Goal: Task Accomplishment & Management: Use online tool/utility

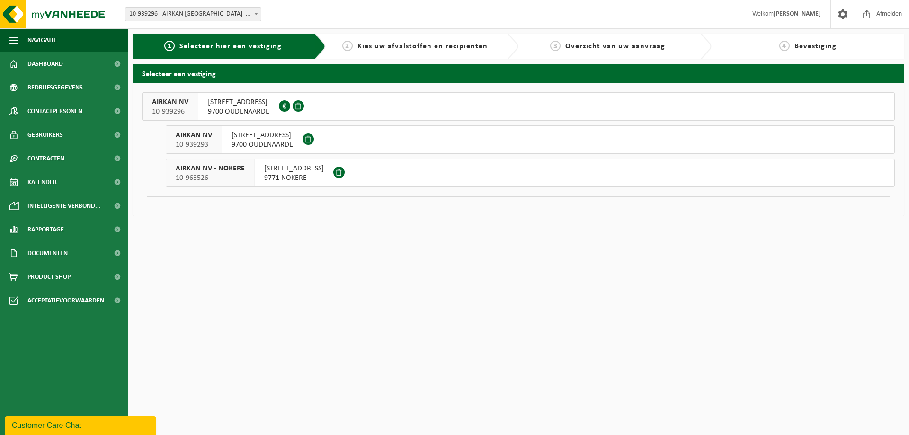
click at [284, 142] on span "9700 OUDENAARDE" at bounding box center [263, 144] width 62 height 9
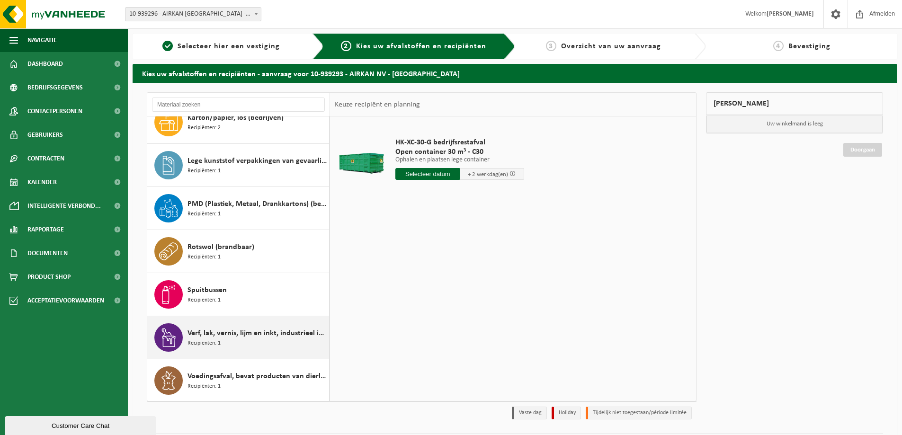
scroll to position [60, 0]
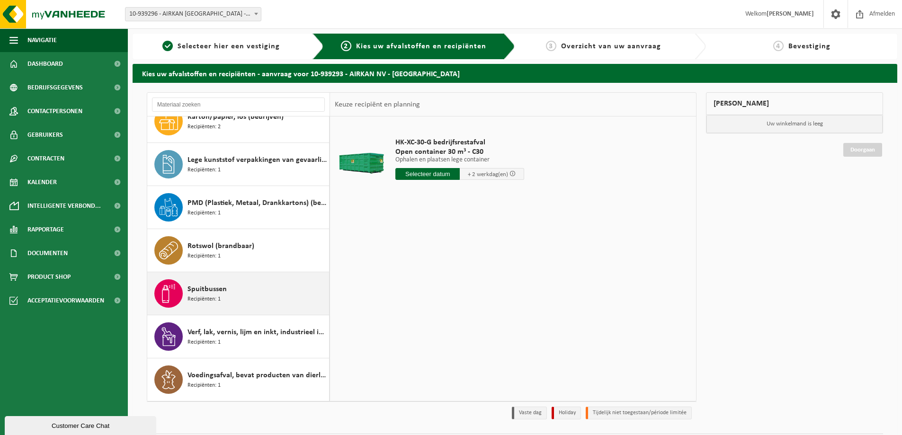
click at [237, 303] on div "Spuitbussen Recipiënten: 1" at bounding box center [257, 293] width 139 height 28
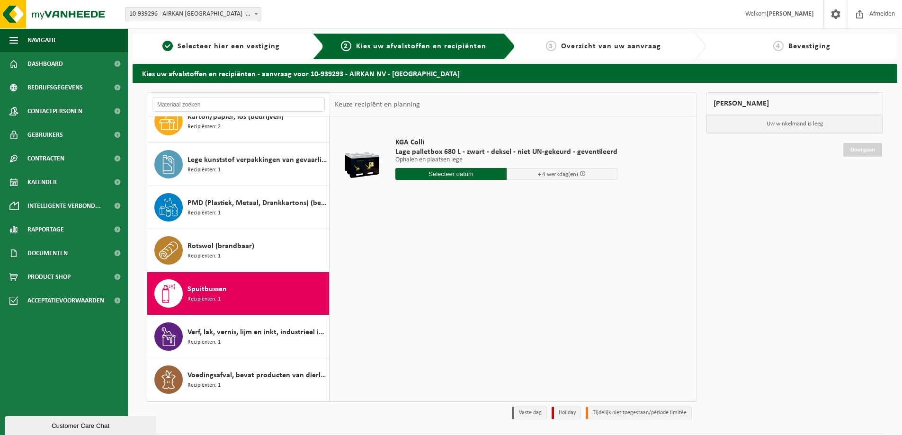
click at [469, 169] on input "text" at bounding box center [451, 174] width 111 height 12
click at [418, 288] on div "26" at bounding box center [421, 288] width 17 height 15
type input "Van 2025-08-26"
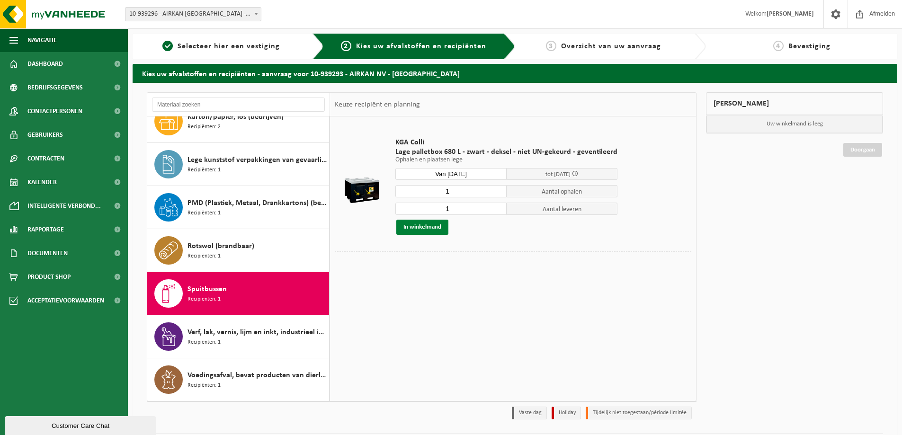
click at [428, 222] on button "In winkelmand" at bounding box center [422, 227] width 52 height 15
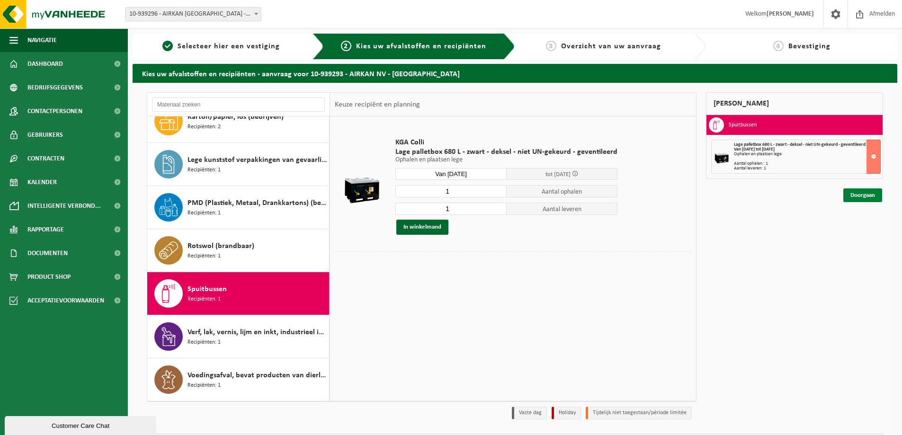
click at [870, 198] on link "Doorgaan" at bounding box center [863, 196] width 39 height 14
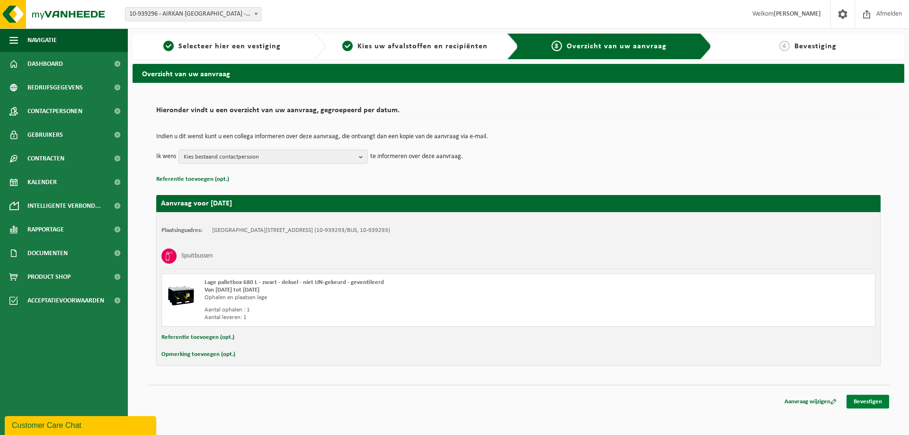
click at [871, 401] on link "Bevestigen" at bounding box center [868, 402] width 43 height 14
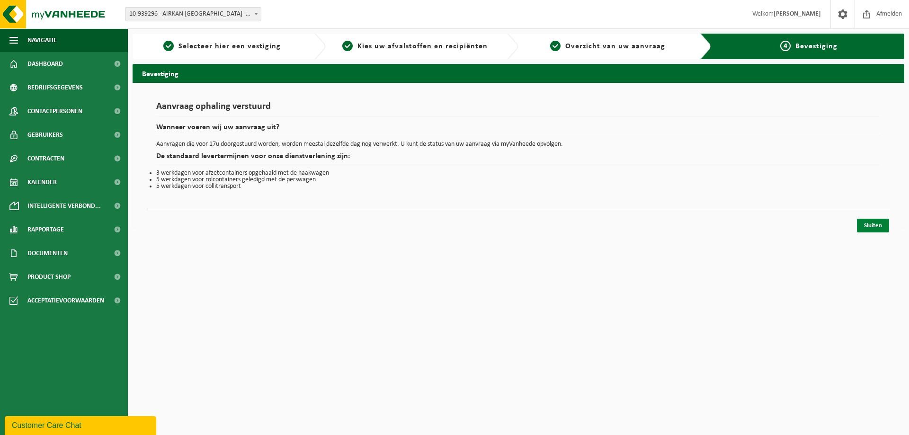
click at [860, 223] on link "Sluiten" at bounding box center [873, 226] width 32 height 14
